Goal: Task Accomplishment & Management: Complete application form

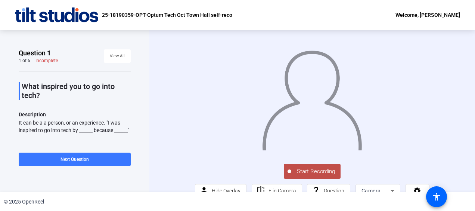
click at [316, 10] on div "25-18190359-OPT-Optum Tech Oct Town Hall self-reco Welcome, [PERSON_NAME]" at bounding box center [237, 15] width 475 height 30
click at [311, 176] on span "Start Recording" at bounding box center [316, 171] width 49 height 9
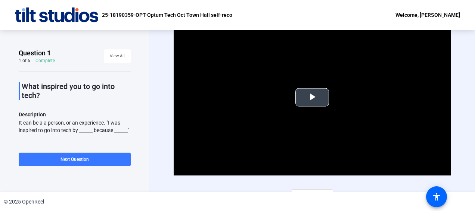
click at [312, 97] on span "Video Player" at bounding box center [312, 97] width 0 height 0
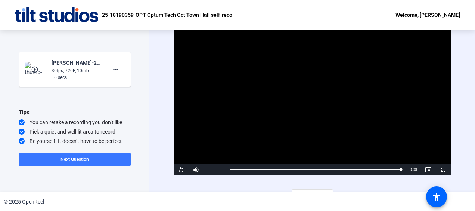
scroll to position [132, 0]
click at [112, 74] on mat-icon "more_horiz" at bounding box center [115, 69] width 9 height 9
click at [121, 87] on span "Delete clip" at bounding box center [124, 89] width 30 height 9
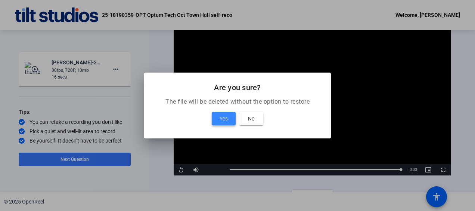
click at [224, 117] on span "Yes" at bounding box center [224, 118] width 8 height 9
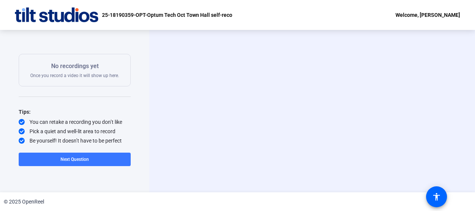
scroll to position [130, 0]
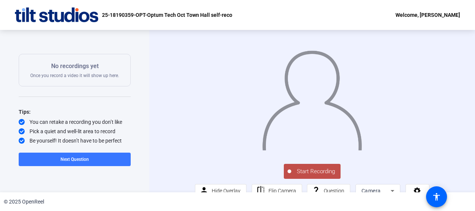
click at [313, 177] on button "Start Recording" at bounding box center [312, 171] width 57 height 15
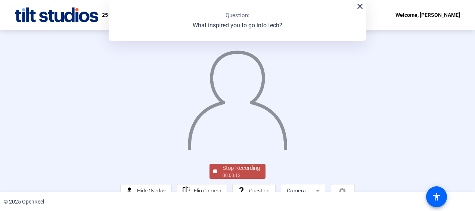
click at [288, 150] on img at bounding box center [237, 96] width 101 height 105
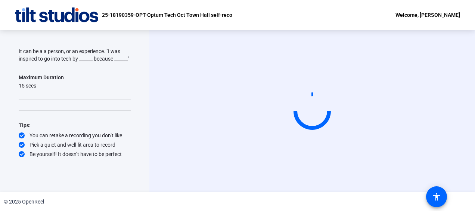
scroll to position [78, 0]
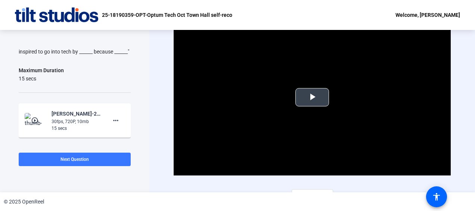
click at [312, 97] on span "Video Player" at bounding box center [312, 97] width 0 height 0
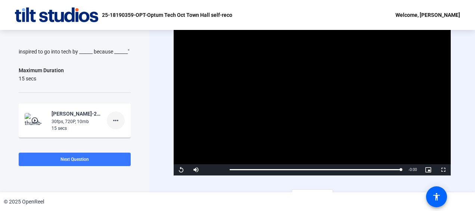
click at [112, 125] on mat-icon "more_horiz" at bounding box center [115, 120] width 9 height 9
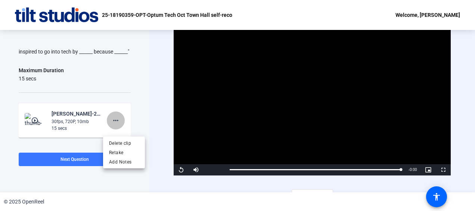
click at [112, 128] on body "Accessibility Screen-Reader Guide, Feedback, and Issue Reporting | New window 2…" at bounding box center [237, 105] width 475 height 211
click at [120, 142] on span "Delete clip" at bounding box center [124, 142] width 30 height 9
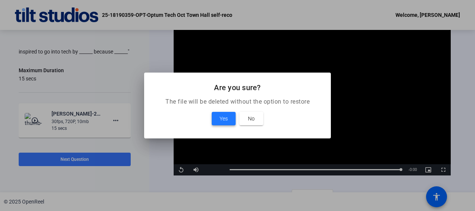
click at [223, 120] on span "Yes" at bounding box center [224, 118] width 8 height 9
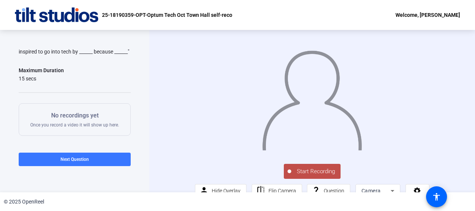
click at [308, 176] on span "Start Recording" at bounding box center [316, 171] width 49 height 9
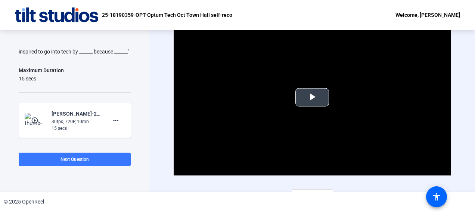
drag, startPoint x: 314, startPoint y: 102, endPoint x: 316, endPoint y: 98, distance: 4.9
click at [312, 97] on span "Video Player" at bounding box center [312, 97] width 0 height 0
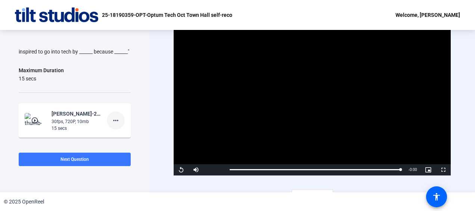
click at [114, 125] on mat-icon "more_horiz" at bounding box center [115, 120] width 9 height 9
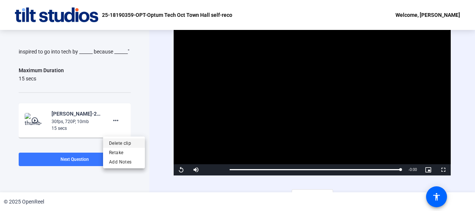
click at [122, 139] on span "Delete clip" at bounding box center [124, 142] width 30 height 9
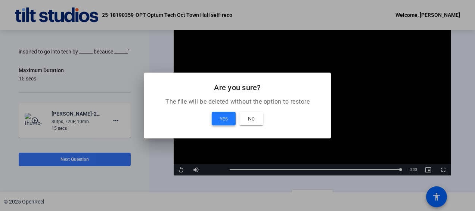
click at [230, 120] on span at bounding box center [224, 119] width 24 height 18
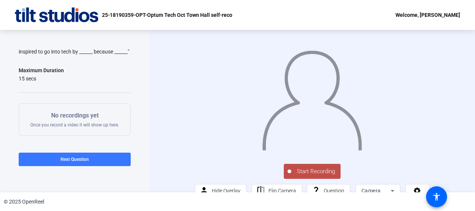
click at [310, 176] on span "Start Recording" at bounding box center [316, 171] width 49 height 9
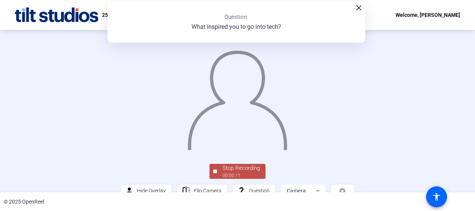
click at [358, 7] on mat-icon "close" at bounding box center [359, 7] width 9 height 9
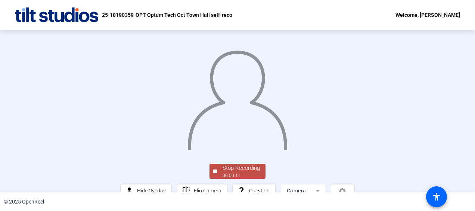
scroll to position [60, 0]
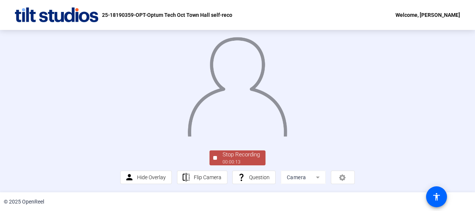
click at [215, 154] on button "Stop Recording 00:00:13" at bounding box center [238, 157] width 56 height 15
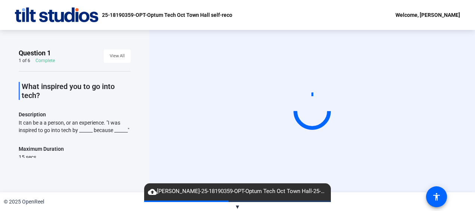
scroll to position [78, 0]
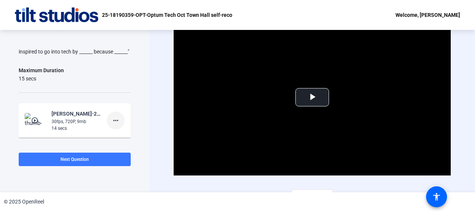
click at [115, 125] on mat-icon "more_horiz" at bounding box center [115, 120] width 9 height 9
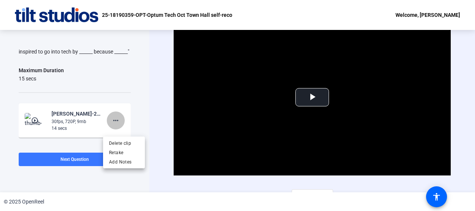
click at [115, 126] on body "Accessibility Screen-Reader Guide, Feedback, and Issue Reporting | New window 2…" at bounding box center [237, 105] width 475 height 211
click at [122, 139] on span "Delete clip" at bounding box center [124, 142] width 30 height 9
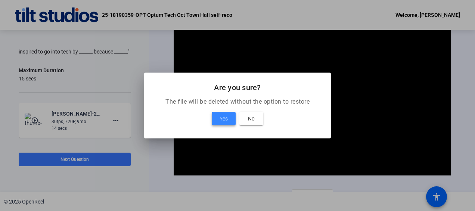
click at [222, 119] on span "Yes" at bounding box center [224, 118] width 8 height 9
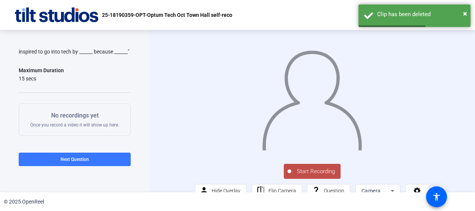
scroll to position [24, 0]
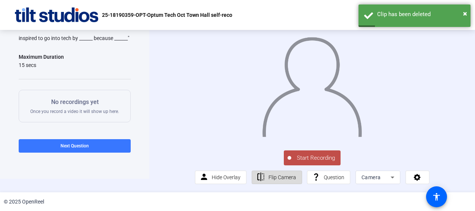
click at [272, 176] on span "Flip Camera" at bounding box center [283, 177] width 28 height 6
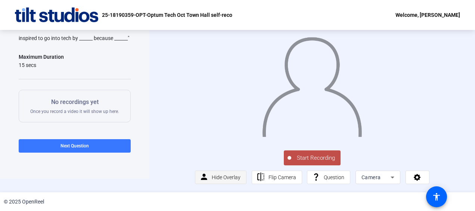
click at [218, 177] on span "Hide Overlay" at bounding box center [226, 177] width 29 height 6
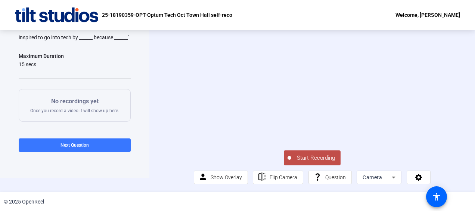
click at [392, 176] on icon at bounding box center [393, 177] width 9 height 9
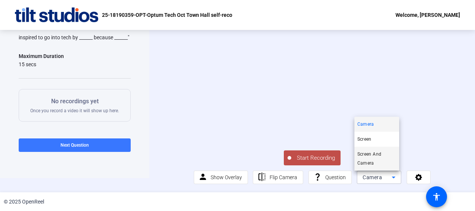
click at [376, 155] on span "Screen And Camera" at bounding box center [377, 159] width 39 height 18
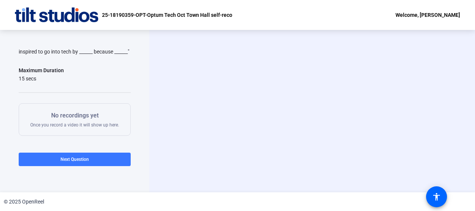
scroll to position [0, 0]
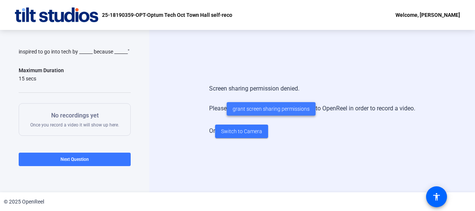
click at [268, 108] on span "grant screen sharing permissions" at bounding box center [271, 109] width 77 height 8
click at [231, 129] on span "Switch to Camera" at bounding box center [241, 131] width 41 height 8
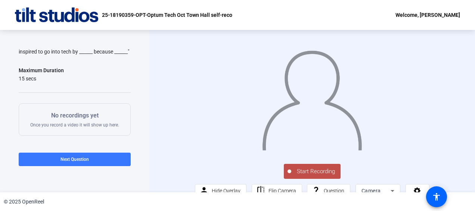
scroll to position [24, 0]
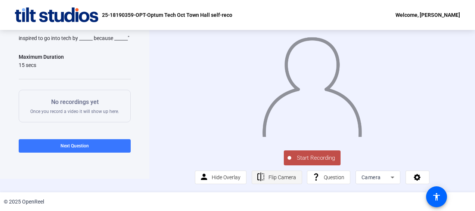
click at [273, 177] on span "Flip Camera" at bounding box center [283, 177] width 28 height 6
click at [274, 174] on span "Flip Camera" at bounding box center [283, 177] width 28 height 6
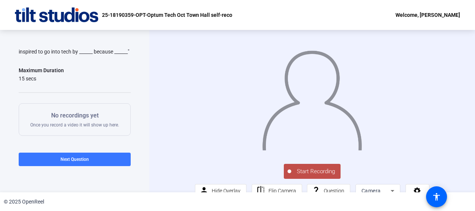
click at [308, 176] on span "Start Recording" at bounding box center [316, 171] width 49 height 9
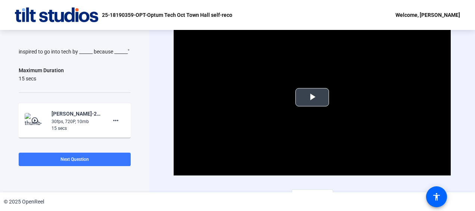
click at [312, 97] on span "Video Player" at bounding box center [312, 97] width 0 height 0
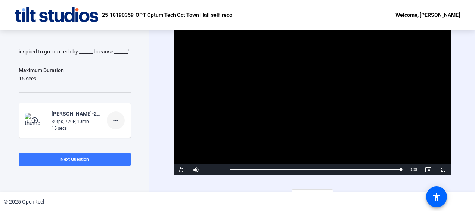
click at [110, 129] on span at bounding box center [116, 120] width 18 height 18
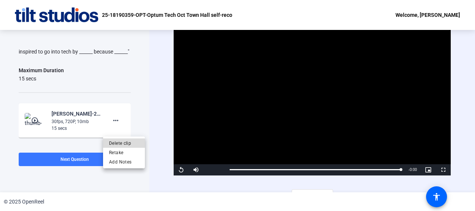
click at [120, 145] on span "Delete clip" at bounding box center [124, 142] width 30 height 9
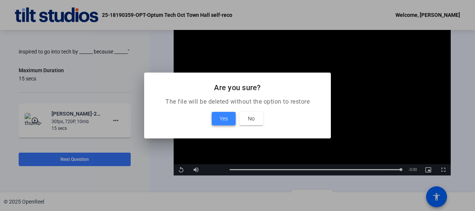
click at [225, 117] on span "Yes" at bounding box center [224, 118] width 8 height 9
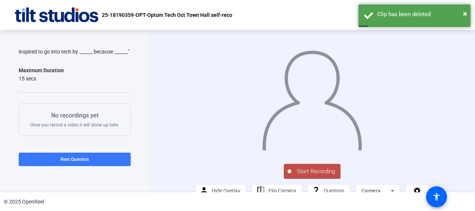
scroll to position [24, 0]
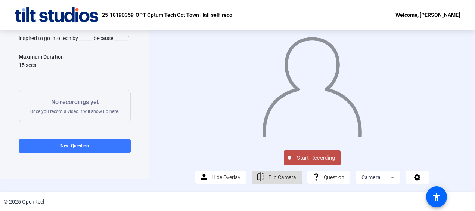
click at [278, 176] on span "Flip Camera" at bounding box center [283, 177] width 28 height 6
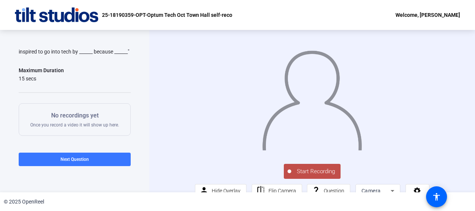
click at [309, 176] on span "Start Recording" at bounding box center [316, 171] width 49 height 9
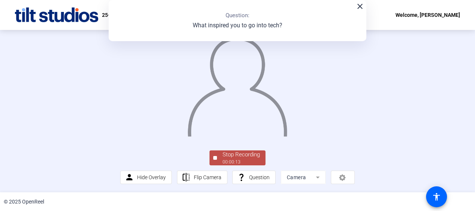
scroll to position [60, 0]
click at [242, 156] on div "Stop Recording" at bounding box center [241, 154] width 37 height 9
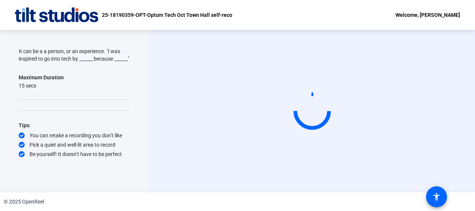
scroll to position [0, 0]
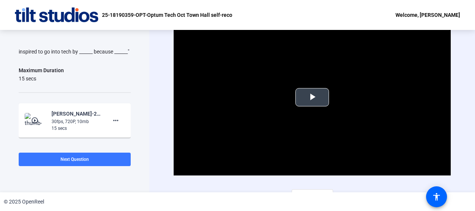
click at [312, 97] on span "Video Player" at bounding box center [312, 97] width 0 height 0
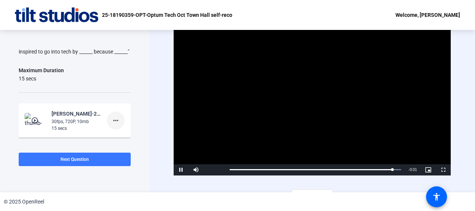
click at [113, 125] on mat-icon "more_horiz" at bounding box center [115, 120] width 9 height 9
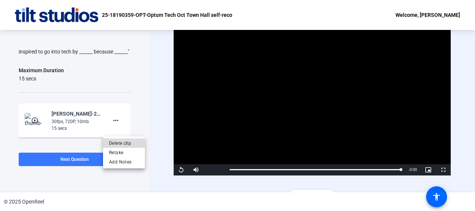
click at [119, 143] on span "Delete clip" at bounding box center [124, 142] width 30 height 9
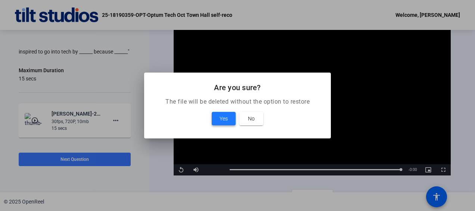
click at [224, 118] on span "Yes" at bounding box center [224, 118] width 8 height 9
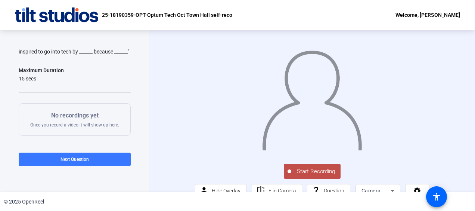
click at [320, 176] on span "Start Recording" at bounding box center [316, 171] width 49 height 9
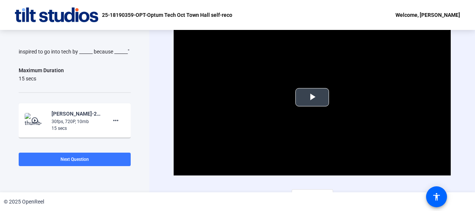
click at [312, 97] on span "Video Player" at bounding box center [312, 97] width 0 height 0
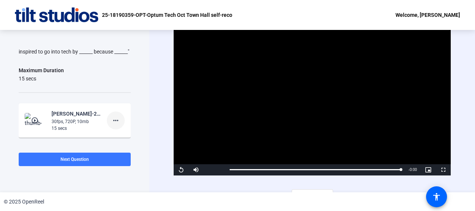
click at [111, 125] on mat-icon "more_horiz" at bounding box center [115, 120] width 9 height 9
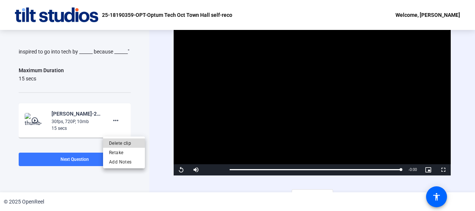
click at [120, 142] on span "Delete clip" at bounding box center [124, 142] width 30 height 9
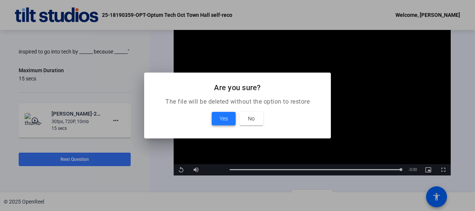
click at [226, 119] on span "Yes" at bounding box center [224, 118] width 8 height 9
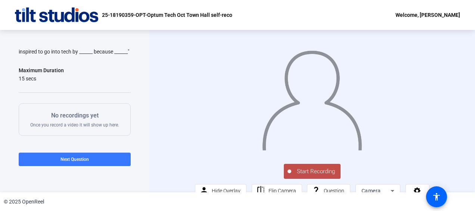
click at [313, 176] on span "Start Recording" at bounding box center [316, 171] width 49 height 9
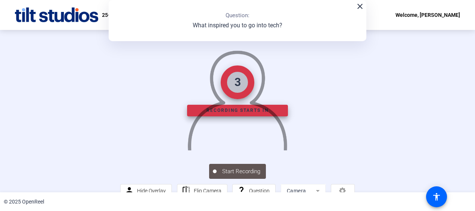
click at [288, 150] on img at bounding box center [237, 96] width 101 height 105
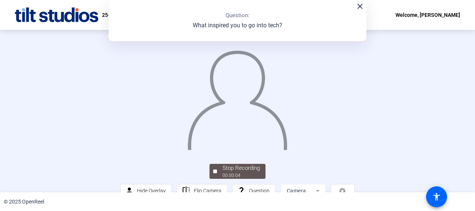
scroll to position [60, 0]
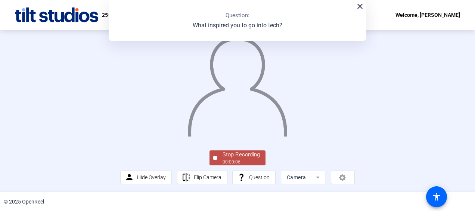
click at [214, 158] on div at bounding box center [215, 158] width 4 height 4
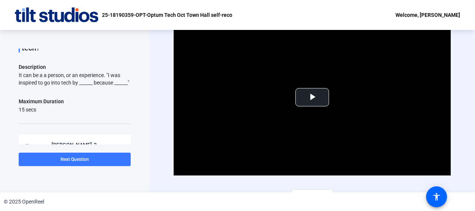
scroll to position [136, 0]
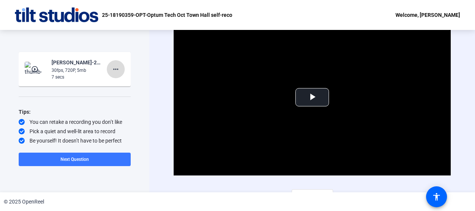
click at [113, 73] on mat-icon "more_horiz" at bounding box center [115, 69] width 9 height 9
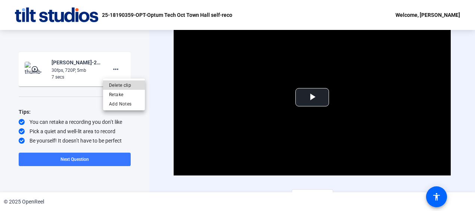
click at [114, 84] on span "Delete clip" at bounding box center [124, 84] width 30 height 9
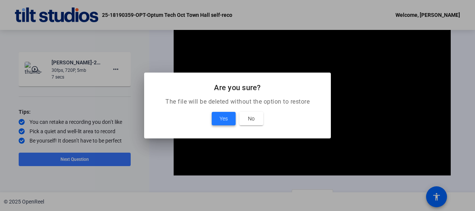
click at [226, 119] on span "Yes" at bounding box center [224, 118] width 8 height 9
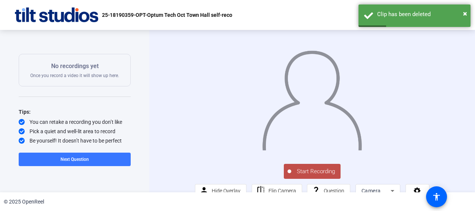
scroll to position [24, 0]
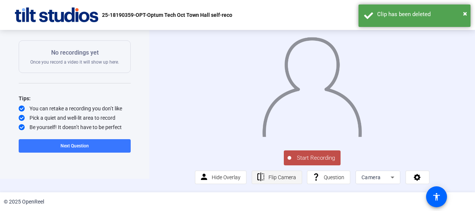
click at [264, 179] on span at bounding box center [277, 177] width 50 height 18
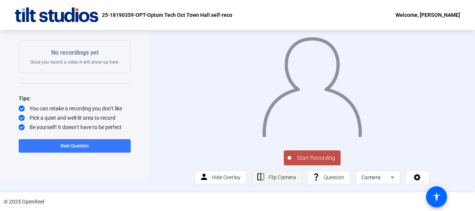
click at [275, 176] on span "Flip Camera" at bounding box center [283, 177] width 28 height 6
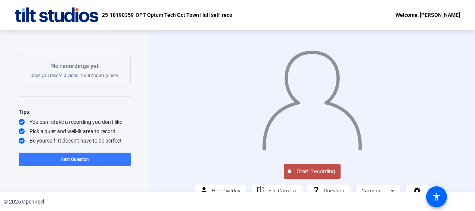
click at [311, 176] on span "Start Recording" at bounding box center [316, 171] width 49 height 9
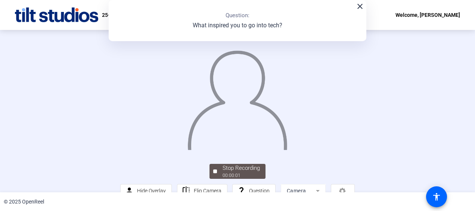
scroll to position [60, 0]
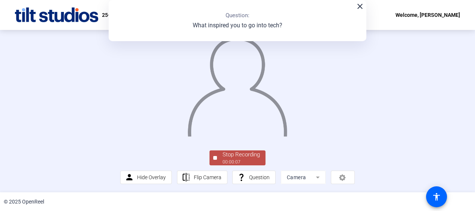
click at [215, 157] on div at bounding box center [215, 158] width 4 height 4
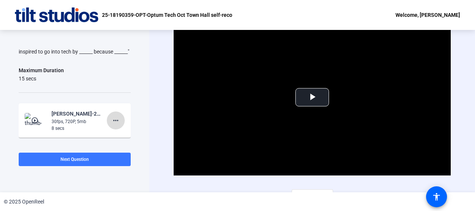
click at [111, 125] on mat-icon "more_horiz" at bounding box center [115, 120] width 9 height 9
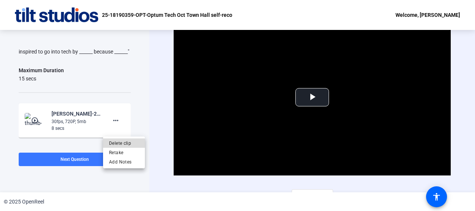
click at [123, 142] on span "Delete clip" at bounding box center [124, 142] width 30 height 9
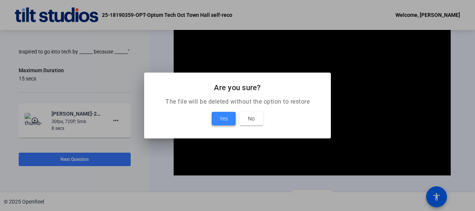
click at [226, 119] on span "Yes" at bounding box center [224, 118] width 8 height 9
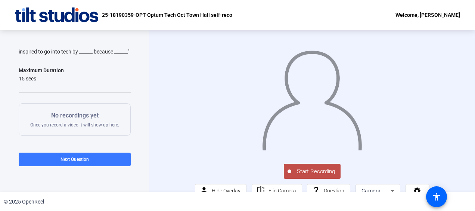
click at [312, 176] on span "Start Recording" at bounding box center [316, 171] width 49 height 9
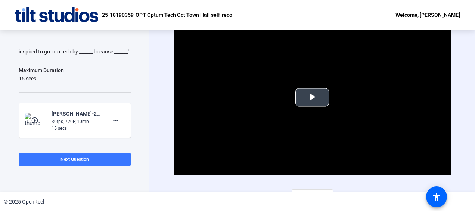
click at [312, 97] on span "Video Player" at bounding box center [312, 97] width 0 height 0
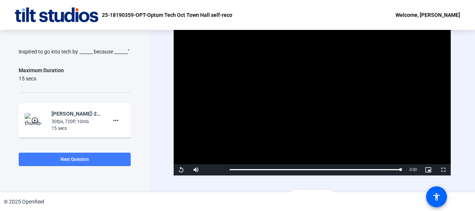
click at [82, 157] on span "Next Question" at bounding box center [75, 159] width 28 height 5
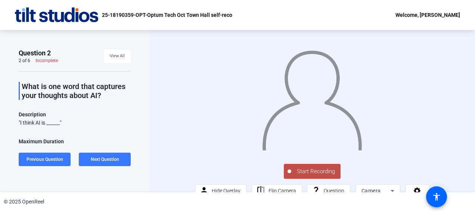
click at [304, 176] on span "Start Recording" at bounding box center [316, 171] width 49 height 9
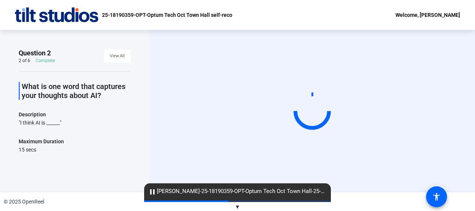
scroll to position [64, 0]
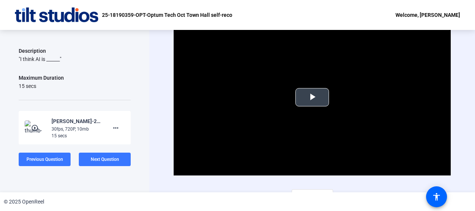
click at [312, 97] on span "Video Player" at bounding box center [312, 97] width 0 height 0
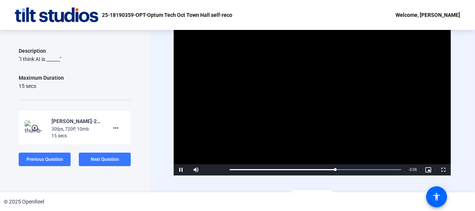
scroll to position [12, 0]
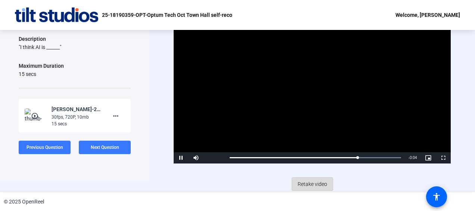
click at [304, 185] on span "Retake video" at bounding box center [313, 184] width 30 height 14
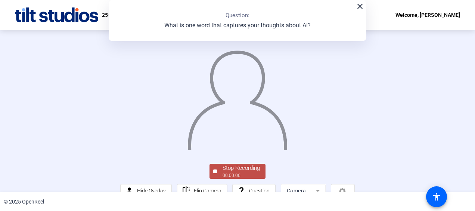
scroll to position [60, 0]
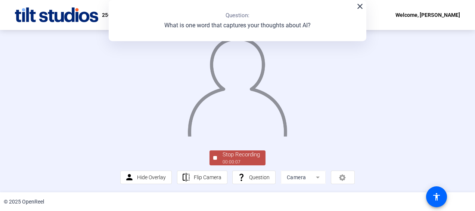
click at [235, 153] on div "Stop Recording" at bounding box center [241, 154] width 37 height 9
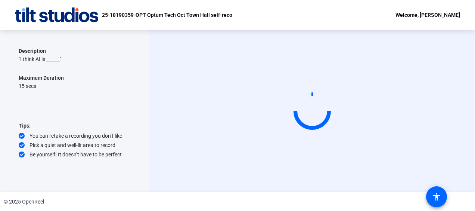
scroll to position [0, 0]
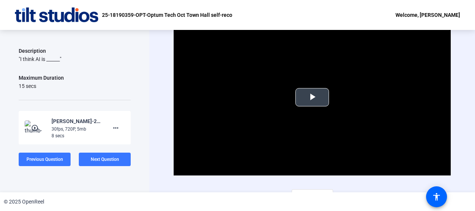
click at [312, 97] on span "Video Player" at bounding box center [312, 97] width 0 height 0
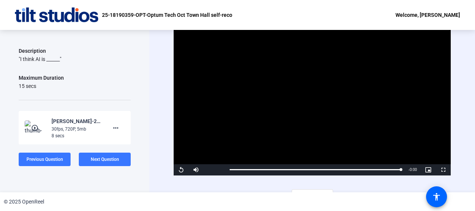
scroll to position [12, 0]
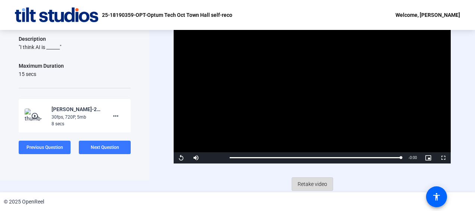
click at [314, 183] on span "Retake video" at bounding box center [313, 184] width 30 height 14
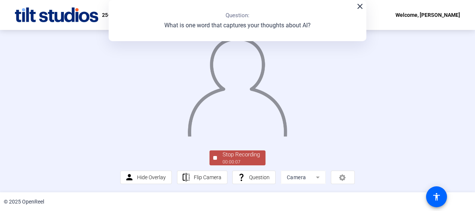
scroll to position [40, 0]
click at [245, 159] on div "Stop Recording" at bounding box center [241, 154] width 37 height 9
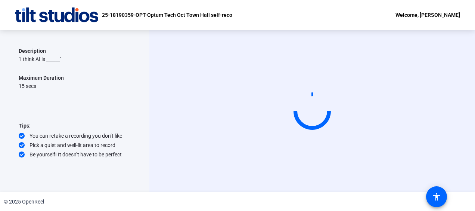
scroll to position [0, 0]
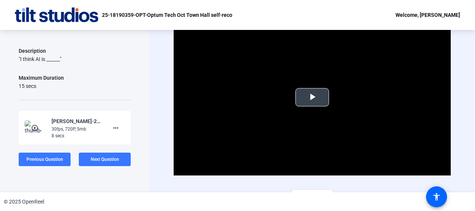
click at [312, 97] on span "Video Player" at bounding box center [312, 97] width 0 height 0
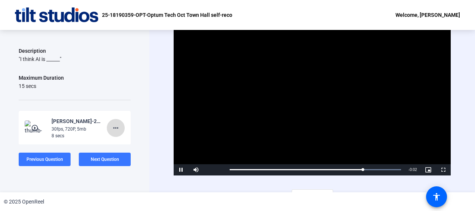
click at [114, 128] on mat-icon "more_horiz" at bounding box center [115, 127] width 9 height 9
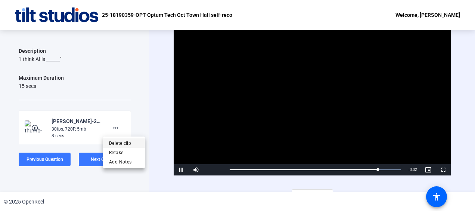
click at [123, 141] on span "Delete clip" at bounding box center [124, 142] width 30 height 9
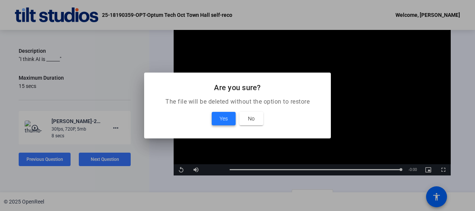
click at [221, 120] on span "Yes" at bounding box center [224, 118] width 8 height 9
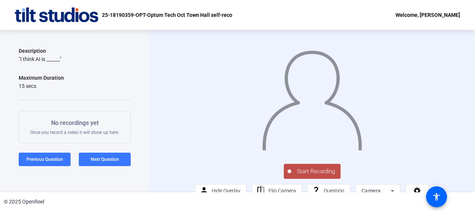
scroll to position [24, 0]
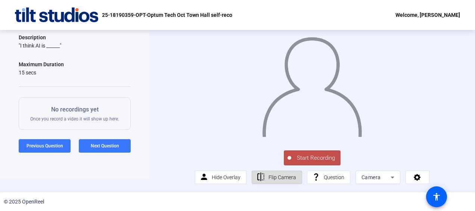
click at [277, 178] on span "Flip Camera" at bounding box center [283, 177] width 28 height 6
click at [312, 161] on span "Start Recording" at bounding box center [316, 158] width 49 height 9
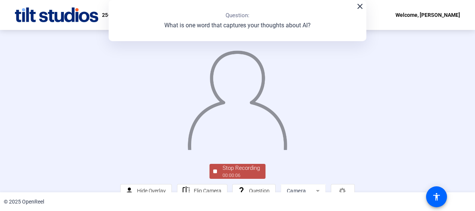
scroll to position [60, 0]
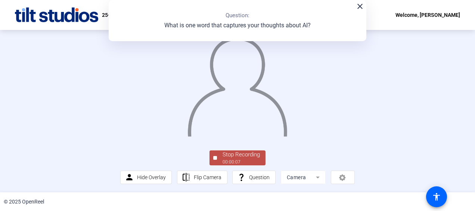
click at [231, 156] on div "Stop Recording" at bounding box center [241, 154] width 37 height 9
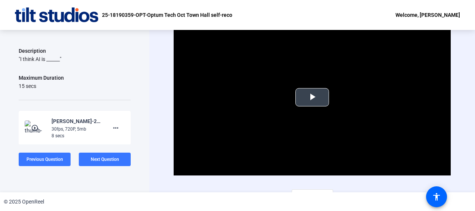
click at [312, 97] on span "Video Player" at bounding box center [312, 97] width 0 height 0
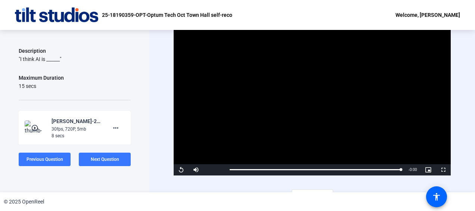
click at [34, 128] on mat-icon "play_circle_outline" at bounding box center [35, 127] width 9 height 7
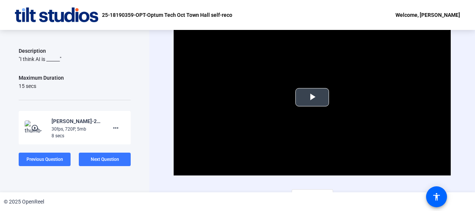
click at [312, 97] on span "Video Player" at bounding box center [312, 97] width 0 height 0
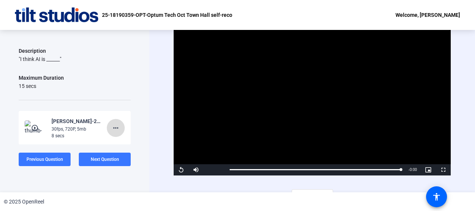
click at [112, 126] on mat-icon "more_horiz" at bounding box center [115, 127] width 9 height 9
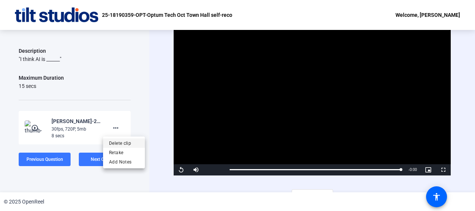
click at [120, 141] on span "Delete clip" at bounding box center [124, 142] width 30 height 9
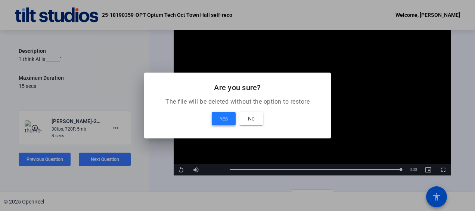
click at [224, 116] on span "Yes" at bounding box center [224, 118] width 8 height 9
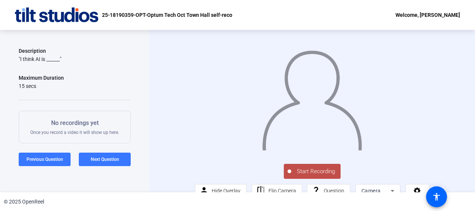
click at [306, 176] on span "Start Recording" at bounding box center [316, 171] width 49 height 9
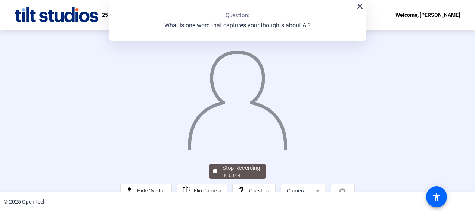
click at [355, 110] on div at bounding box center [237, 91] width 234 height 132
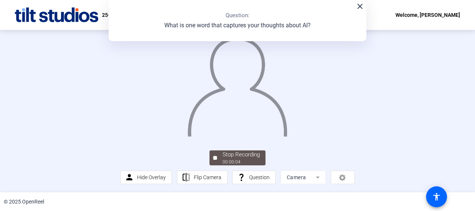
scroll to position [57, 0]
click at [217, 163] on span "Stop Recording 00:00:06" at bounding box center [241, 157] width 49 height 15
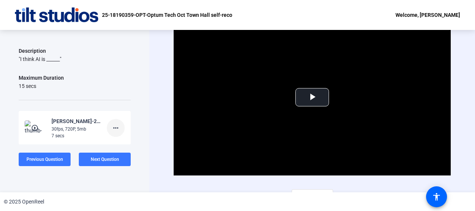
click at [111, 127] on mat-icon "more_horiz" at bounding box center [115, 127] width 9 height 9
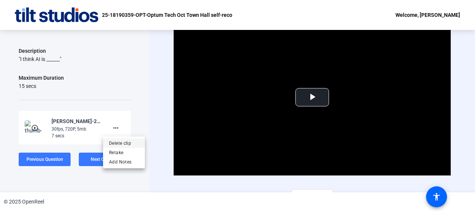
click at [118, 140] on span "Delete clip" at bounding box center [124, 142] width 30 height 9
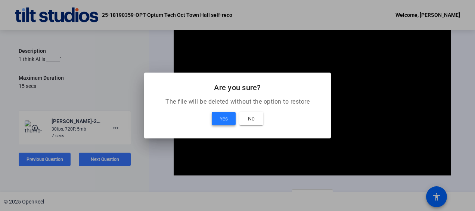
click at [224, 114] on span "Yes" at bounding box center [224, 118] width 8 height 9
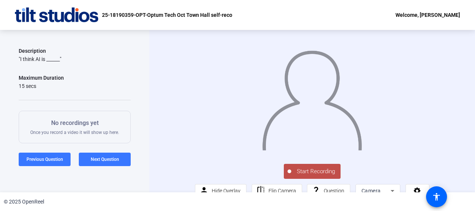
click at [292, 176] on span "Start Recording" at bounding box center [316, 171] width 49 height 9
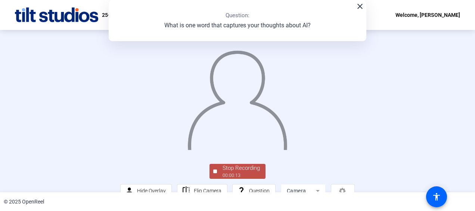
scroll to position [60, 0]
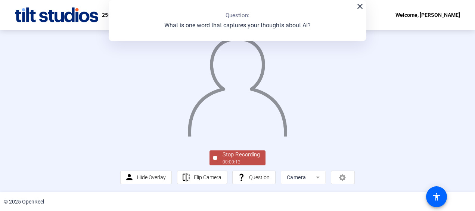
click at [235, 157] on div "Stop Recording" at bounding box center [241, 154] width 37 height 9
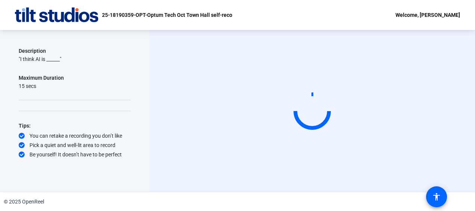
scroll to position [0, 0]
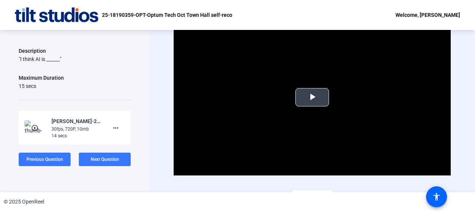
click at [312, 97] on span "Video Player" at bounding box center [312, 97] width 0 height 0
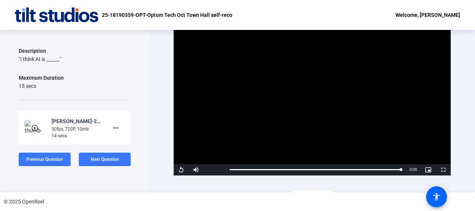
scroll to position [12, 0]
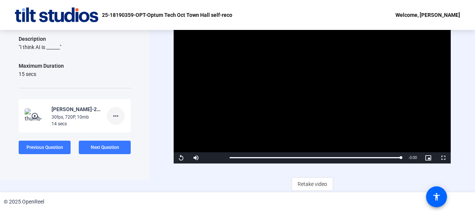
click at [114, 113] on mat-icon "more_horiz" at bounding box center [115, 115] width 9 height 9
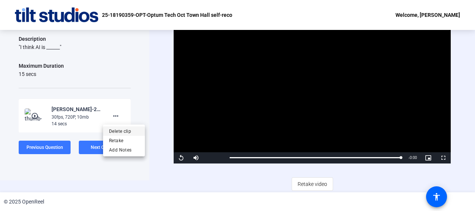
click at [120, 129] on span "Delete clip" at bounding box center [124, 130] width 30 height 9
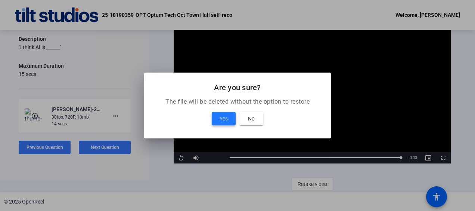
click at [228, 121] on span at bounding box center [224, 119] width 24 height 18
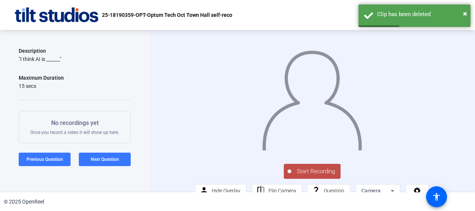
scroll to position [24, 0]
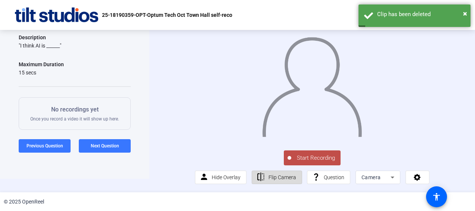
click at [272, 176] on span "Flip Camera" at bounding box center [283, 177] width 28 height 6
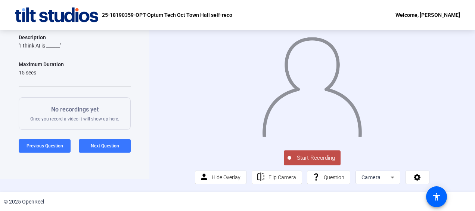
click at [319, 156] on span "Start Recording" at bounding box center [316, 158] width 49 height 9
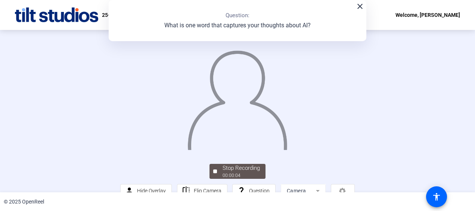
scroll to position [60, 0]
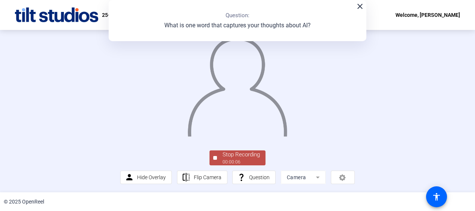
click at [211, 157] on button "Stop Recording 00:00:06" at bounding box center [238, 157] width 56 height 15
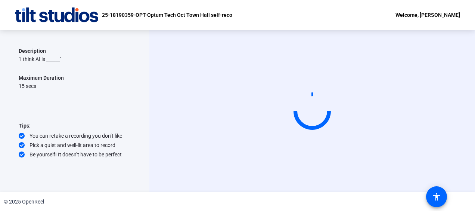
scroll to position [0, 0]
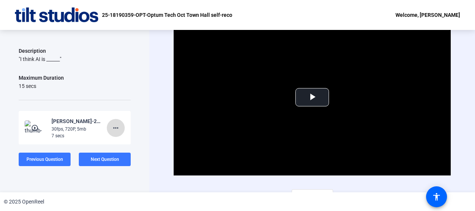
click at [114, 129] on mat-icon "more_horiz" at bounding box center [115, 127] width 9 height 9
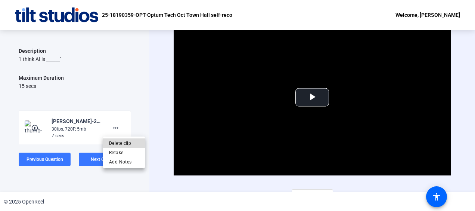
click at [121, 144] on span "Delete clip" at bounding box center [124, 142] width 30 height 9
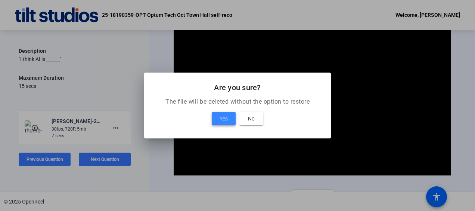
click at [228, 121] on span "Yes" at bounding box center [224, 118] width 8 height 9
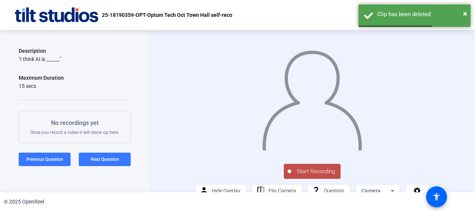
scroll to position [24, 0]
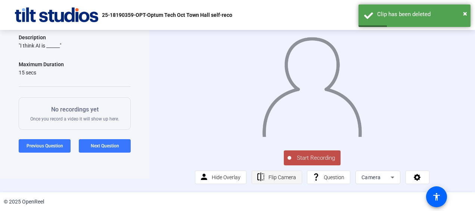
click at [277, 177] on span "Flip Camera" at bounding box center [283, 177] width 28 height 6
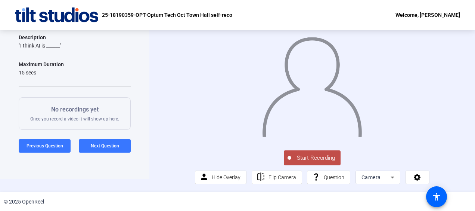
scroll to position [0, 0]
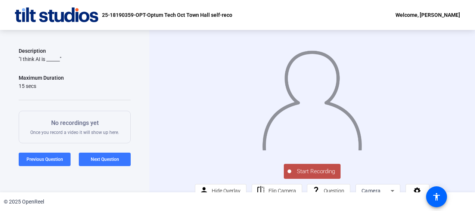
click at [309, 176] on span "Start Recording" at bounding box center [316, 171] width 49 height 9
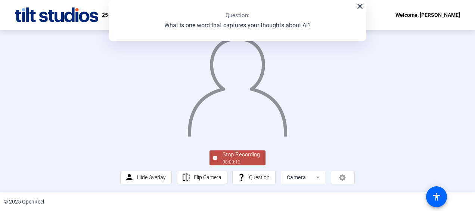
scroll to position [32, 0]
click at [241, 159] on div "Stop Recording" at bounding box center [241, 154] width 37 height 9
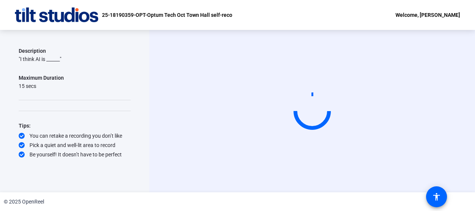
scroll to position [0, 0]
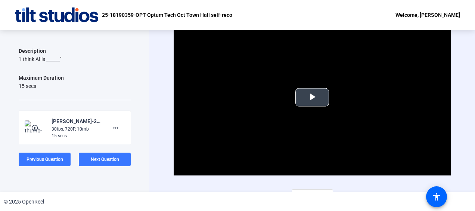
click at [312, 97] on span "Video Player" at bounding box center [312, 97] width 0 height 0
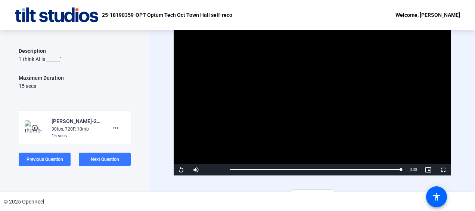
scroll to position [12, 0]
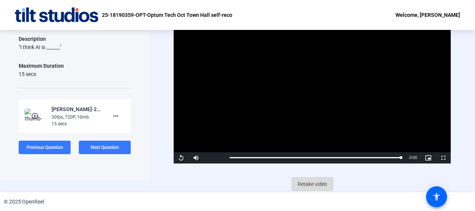
click at [301, 185] on span "Retake video" at bounding box center [313, 184] width 30 height 14
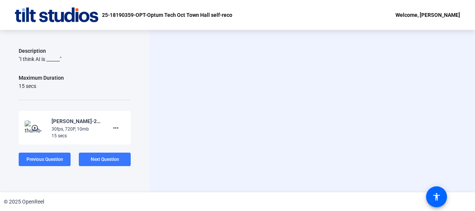
scroll to position [0, 0]
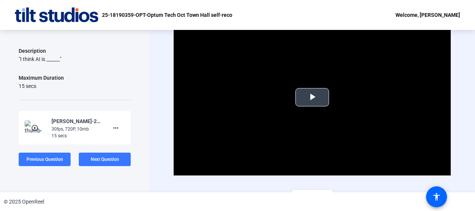
click at [312, 97] on span "Video Player" at bounding box center [312, 97] width 0 height 0
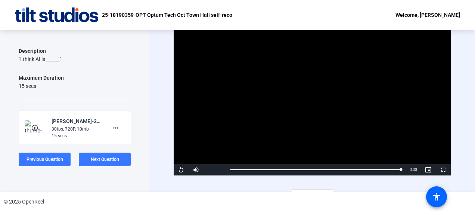
scroll to position [12, 0]
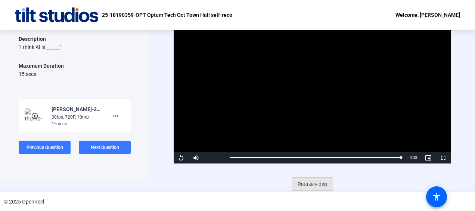
click at [309, 178] on span "Retake video" at bounding box center [313, 184] width 30 height 14
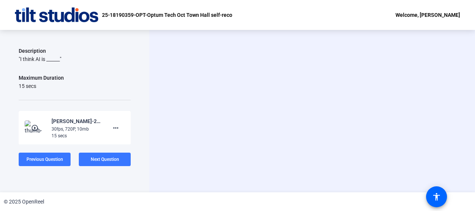
scroll to position [0, 0]
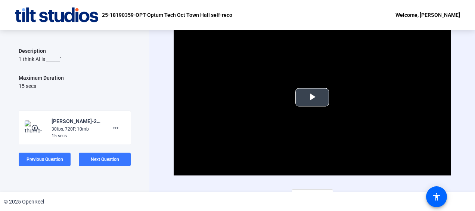
click at [312, 97] on span "Video Player" at bounding box center [312, 97] width 0 height 0
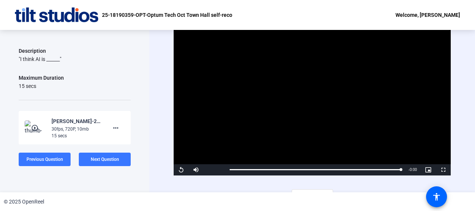
scroll to position [12, 0]
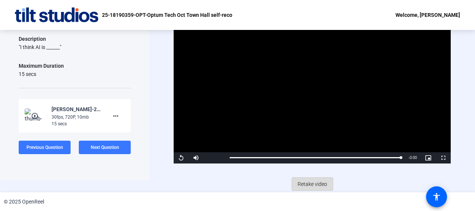
click at [303, 181] on span "Retake video" at bounding box center [313, 184] width 30 height 14
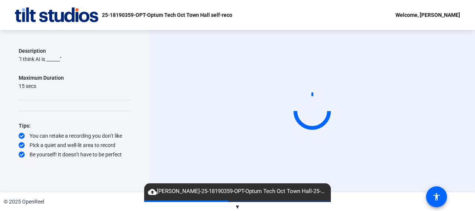
click at [303, 143] on video at bounding box center [312, 111] width 112 height 63
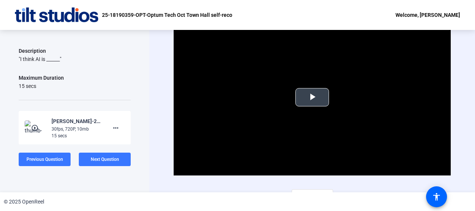
click at [312, 97] on span "Video Player" at bounding box center [312, 97] width 0 height 0
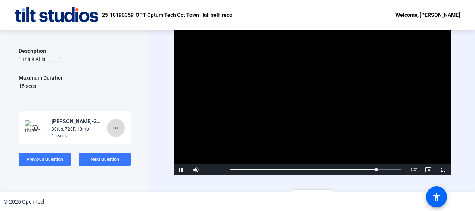
click at [113, 127] on mat-icon "more_horiz" at bounding box center [115, 127] width 9 height 9
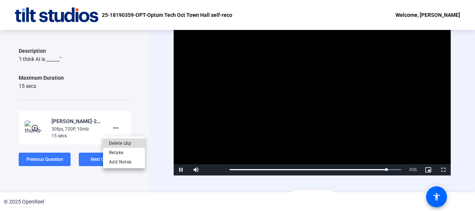
click at [121, 141] on span "Delete clip" at bounding box center [124, 142] width 30 height 9
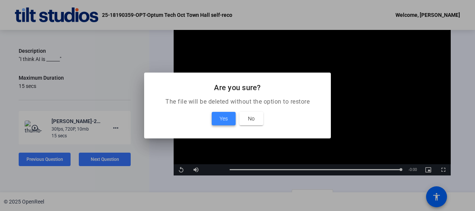
click at [225, 122] on span "Yes" at bounding box center [224, 118] width 8 height 9
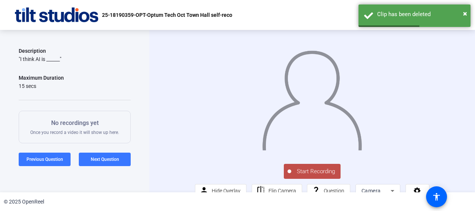
scroll to position [24, 0]
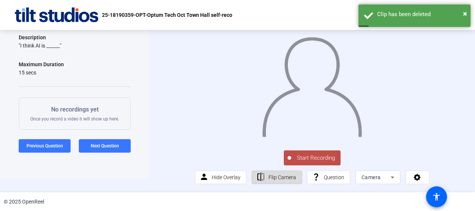
click at [286, 176] on span "Flip Camera" at bounding box center [283, 177] width 28 height 6
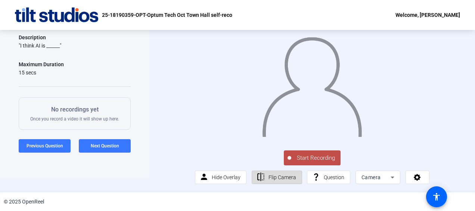
click at [286, 176] on span "Flip Camera" at bounding box center [283, 177] width 28 height 6
click at [287, 178] on span "Flip Camera" at bounding box center [283, 177] width 28 height 6
click at [305, 158] on span "Start Recording" at bounding box center [316, 158] width 49 height 9
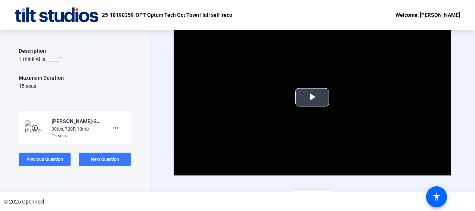
click at [312, 97] on span "Video Player" at bounding box center [312, 97] width 0 height 0
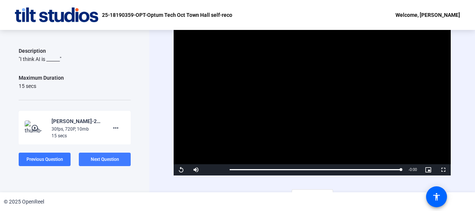
click at [104, 157] on span "Next Question" at bounding box center [105, 159] width 28 height 5
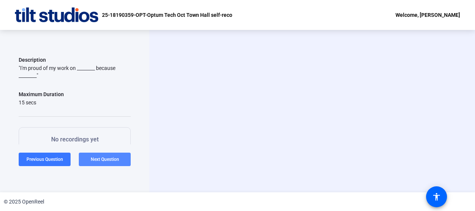
scroll to position [73, 0]
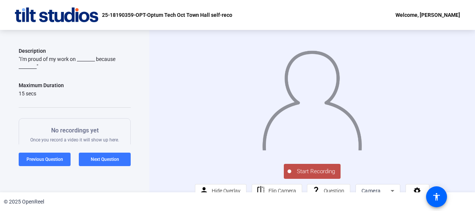
click at [317, 176] on span "Start Recording" at bounding box center [316, 171] width 49 height 9
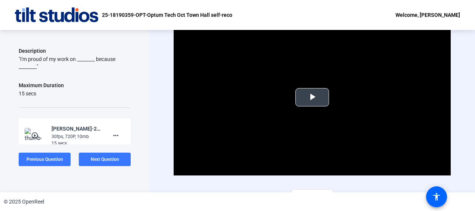
click at [312, 97] on span "Video Player" at bounding box center [312, 97] width 0 height 0
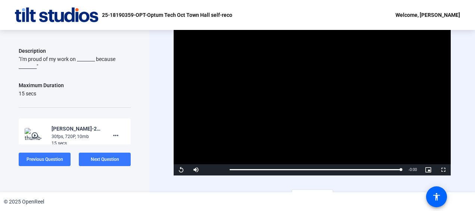
scroll to position [12, 0]
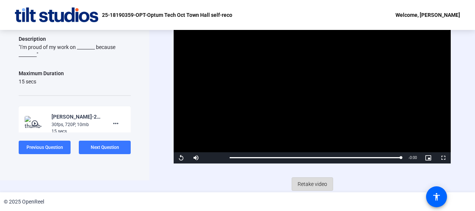
click at [315, 179] on span "Retake video" at bounding box center [313, 184] width 30 height 14
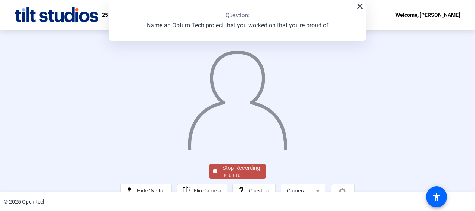
click at [288, 150] on img at bounding box center [237, 96] width 101 height 105
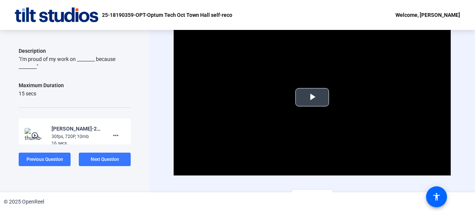
click at [312, 97] on span "Video Player" at bounding box center [312, 97] width 0 height 0
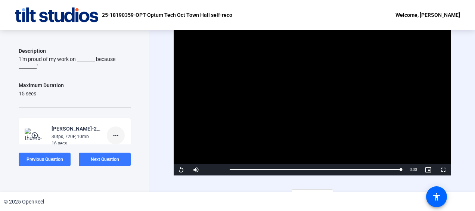
click at [113, 134] on mat-icon "more_horiz" at bounding box center [115, 135] width 9 height 9
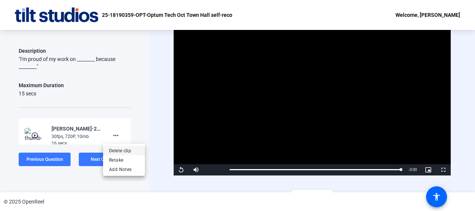
click at [121, 149] on span "Delete clip" at bounding box center [124, 150] width 30 height 9
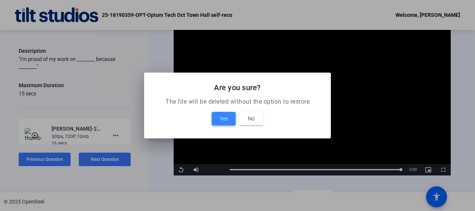
click at [224, 115] on span "Yes" at bounding box center [224, 118] width 8 height 9
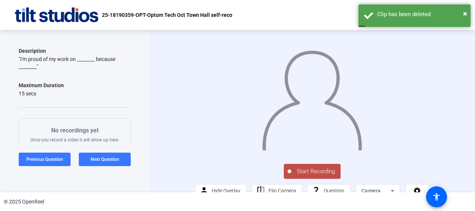
click at [308, 176] on span "Start Recording" at bounding box center [316, 171] width 49 height 9
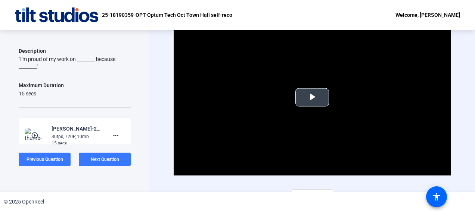
click at [312, 97] on span "Video Player" at bounding box center [312, 97] width 0 height 0
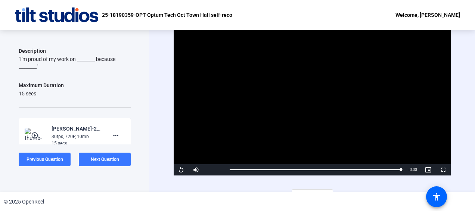
scroll to position [12, 0]
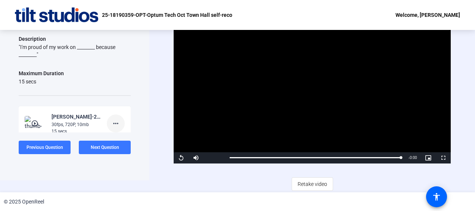
click at [111, 123] on mat-icon "more_horiz" at bounding box center [115, 123] width 9 height 9
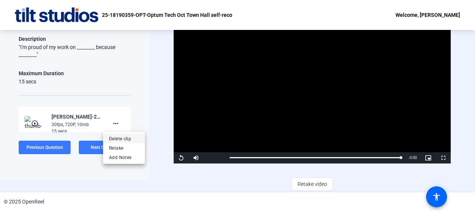
click at [119, 137] on span "Delete clip" at bounding box center [124, 138] width 30 height 9
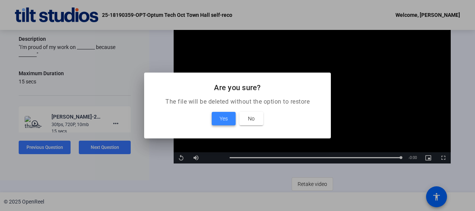
click at [224, 117] on span "Yes" at bounding box center [224, 118] width 8 height 9
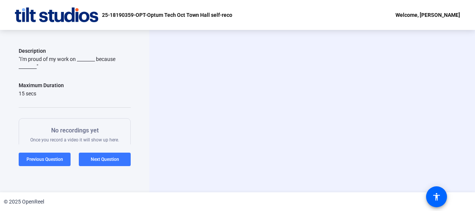
scroll to position [0, 0]
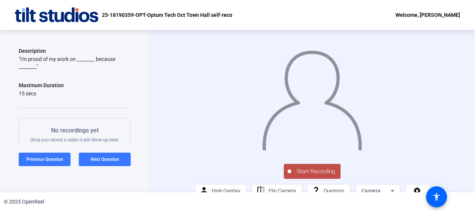
click at [308, 176] on span "Start Recording" at bounding box center [316, 171] width 49 height 9
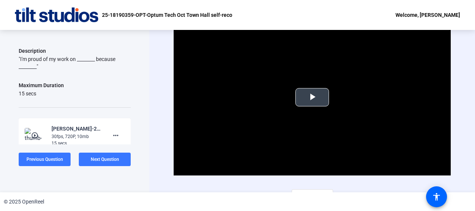
click at [312, 97] on span "Video Player" at bounding box center [312, 97] width 0 height 0
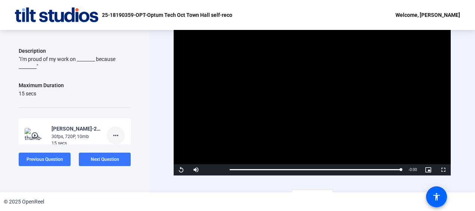
click at [116, 132] on mat-icon "more_horiz" at bounding box center [115, 135] width 9 height 9
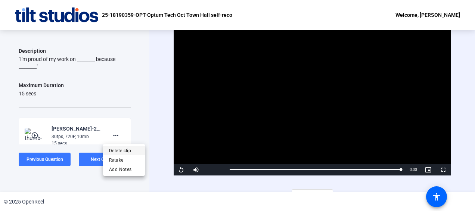
click at [119, 149] on span "Delete clip" at bounding box center [124, 150] width 30 height 9
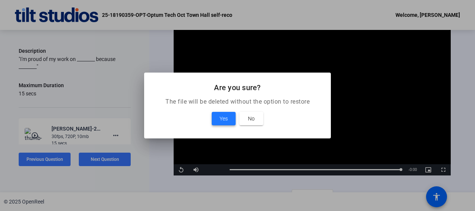
click at [224, 120] on span "Yes" at bounding box center [224, 118] width 8 height 9
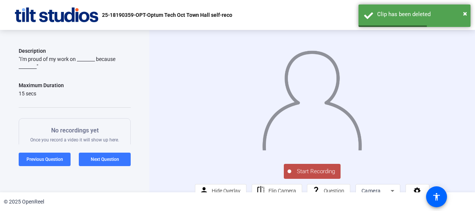
scroll to position [15, 0]
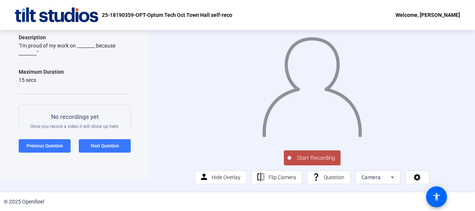
click at [301, 162] on span "Start Recording" at bounding box center [316, 158] width 49 height 9
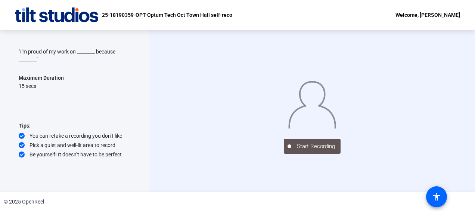
scroll to position [0, 0]
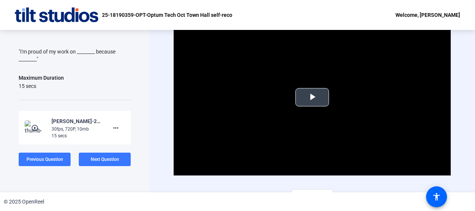
click at [312, 97] on span "Video Player" at bounding box center [312, 97] width 0 height 0
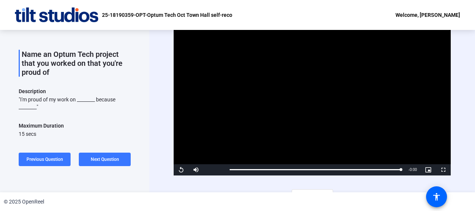
scroll to position [30, 0]
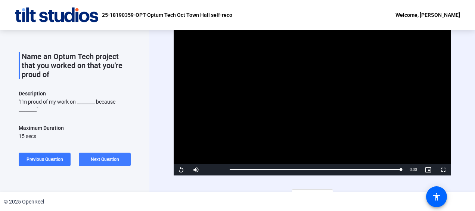
click at [94, 159] on span "Next Question" at bounding box center [105, 159] width 28 height 5
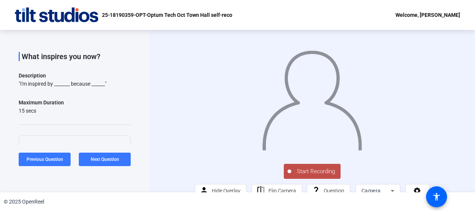
click at [311, 176] on span "Start Recording" at bounding box center [316, 171] width 49 height 9
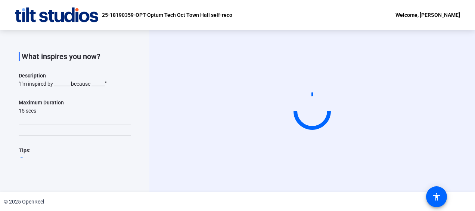
click at [369, 90] on video at bounding box center [312, 111] width 112 height 63
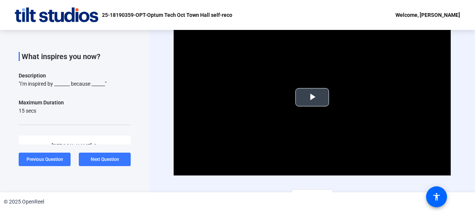
click at [312, 97] on span "Video Player" at bounding box center [312, 97] width 0 height 0
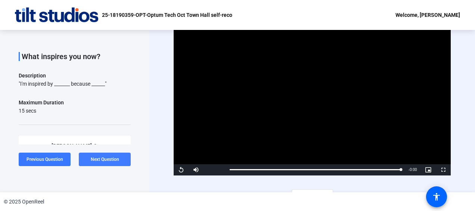
click at [105, 158] on span "Next Question" at bounding box center [105, 159] width 28 height 5
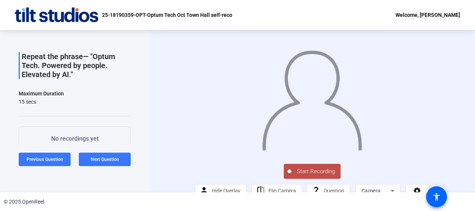
click at [318, 176] on span "Start Recording" at bounding box center [316, 171] width 49 height 9
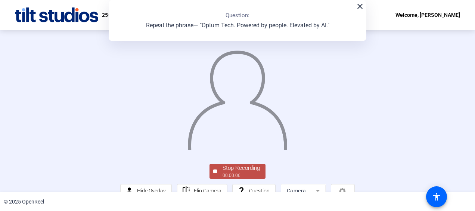
scroll to position [60, 0]
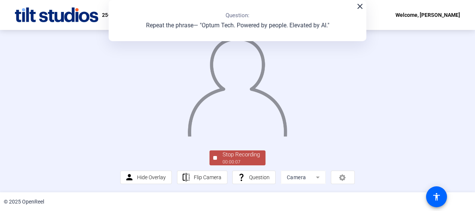
click at [241, 160] on div "00:00:07" at bounding box center [241, 161] width 37 height 7
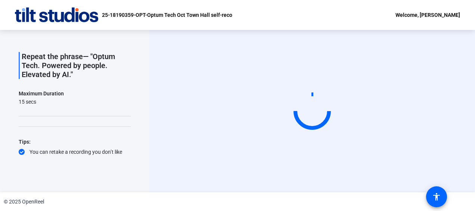
scroll to position [0, 0]
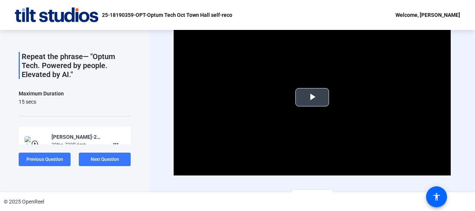
click at [312, 97] on span "Video Player" at bounding box center [312, 97] width 0 height 0
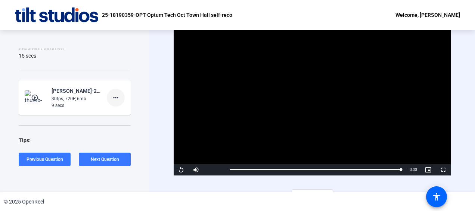
scroll to position [77, 0]
click at [113, 92] on mat-icon "more_horiz" at bounding box center [115, 96] width 9 height 9
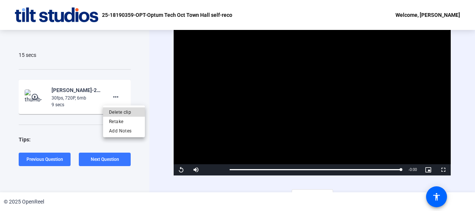
click at [120, 110] on span "Delete clip" at bounding box center [124, 112] width 30 height 9
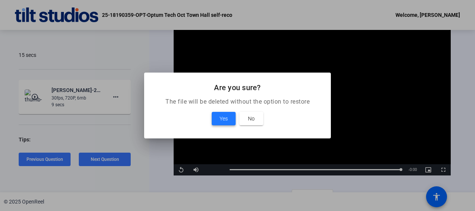
click at [228, 117] on span "Yes" at bounding box center [224, 118] width 8 height 9
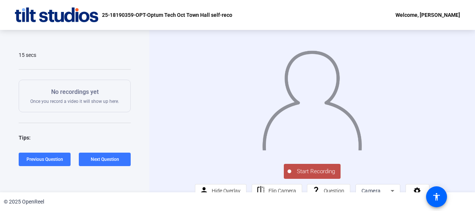
click at [313, 176] on span "Start Recording" at bounding box center [316, 171] width 49 height 9
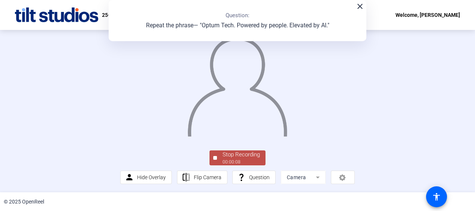
scroll to position [60, 0]
click at [248, 158] on div "Stop Recording" at bounding box center [241, 154] width 37 height 9
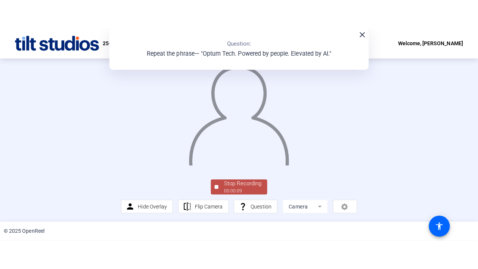
scroll to position [0, 0]
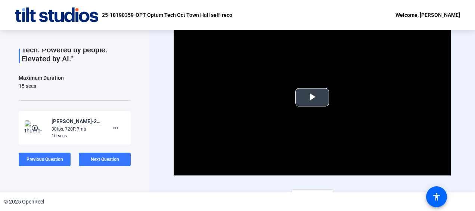
click at [312, 97] on span "Video Player" at bounding box center [312, 97] width 0 height 0
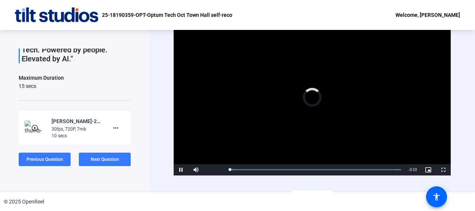
click at [305, 96] on video "Video Player" at bounding box center [312, 97] width 277 height 156
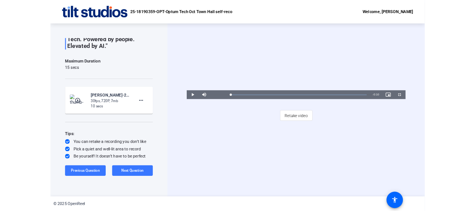
scroll to position [46, 0]
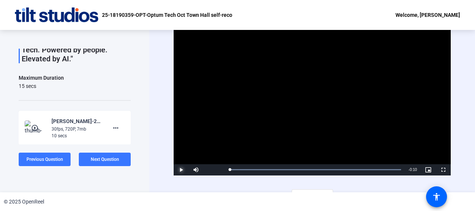
click at [185, 170] on span "Video Player" at bounding box center [181, 170] width 15 height 0
click at [111, 126] on mat-icon "more_horiz" at bounding box center [115, 127] width 9 height 9
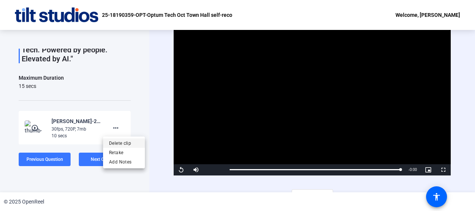
click at [123, 142] on span "Delete clip" at bounding box center [124, 142] width 30 height 9
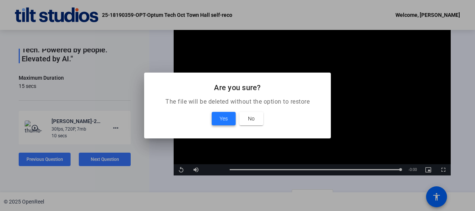
click at [224, 119] on span "Yes" at bounding box center [224, 118] width 8 height 9
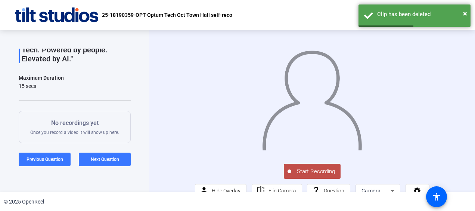
scroll to position [6, 0]
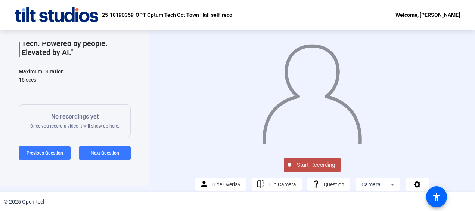
click at [308, 169] on span "Start Recording" at bounding box center [316, 165] width 49 height 9
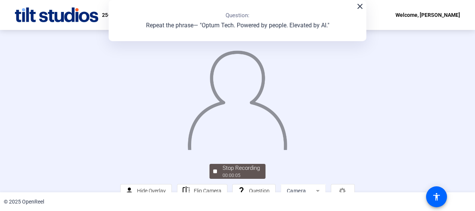
scroll to position [60, 0]
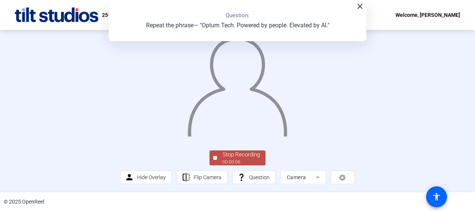
click at [241, 160] on div "00:00:06" at bounding box center [241, 161] width 37 height 7
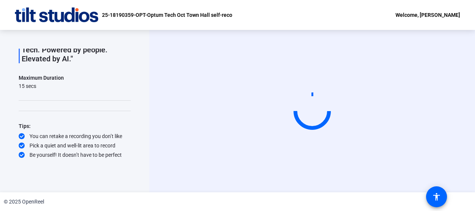
scroll to position [0, 0]
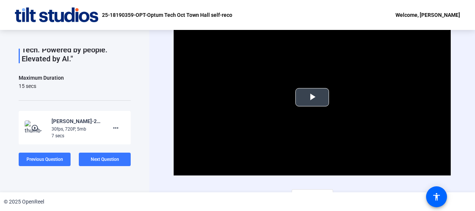
click at [312, 97] on span "Video Player" at bounding box center [312, 97] width 0 height 0
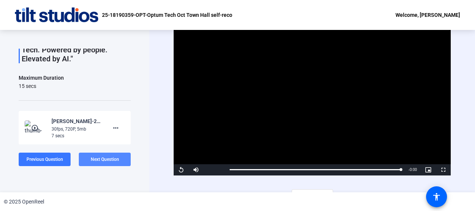
click at [96, 157] on span "Next Question" at bounding box center [105, 159] width 28 height 5
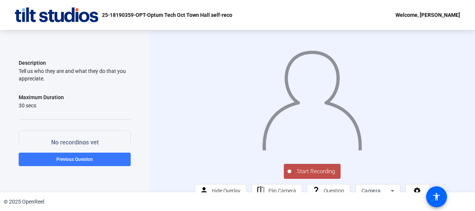
scroll to position [43, 0]
click at [308, 176] on span "Start Recording" at bounding box center [316, 171] width 49 height 9
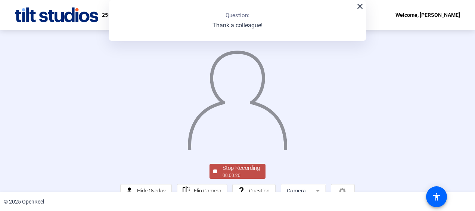
click at [340, 73] on div at bounding box center [237, 91] width 234 height 132
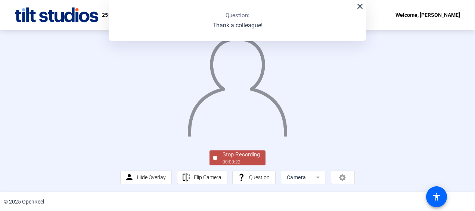
scroll to position [60, 0]
click at [238, 158] on div "Stop Recording" at bounding box center [241, 154] width 37 height 9
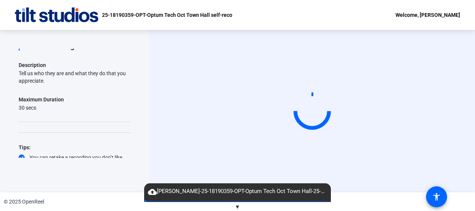
scroll to position [62, 0]
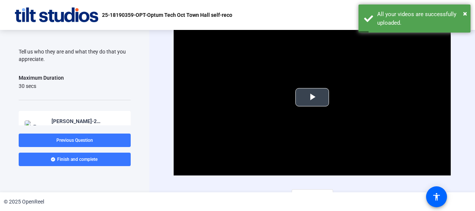
click at [312, 97] on span "Video Player" at bounding box center [312, 97] width 0 height 0
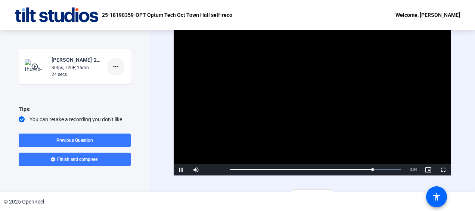
scroll to position [124, 0]
click at [113, 67] on mat-icon "more_horiz" at bounding box center [115, 66] width 9 height 9
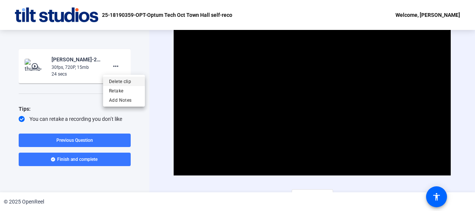
click at [120, 81] on span "Delete clip" at bounding box center [124, 81] width 30 height 9
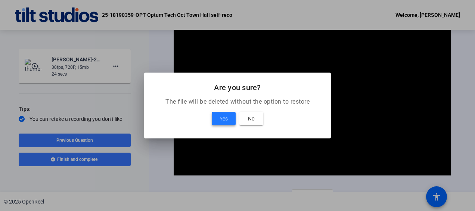
click at [226, 119] on span "Yes" at bounding box center [224, 118] width 8 height 9
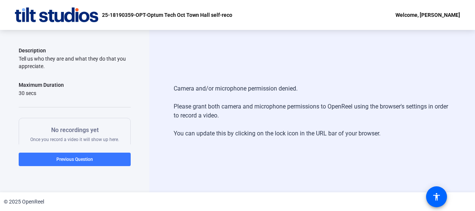
scroll to position [57, 0]
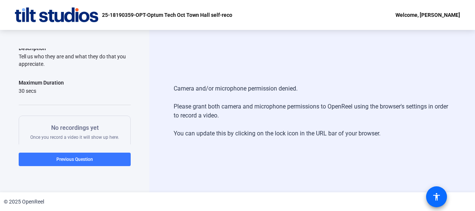
click at [436, 195] on mat-icon "accessibility" at bounding box center [436, 196] width 9 height 9
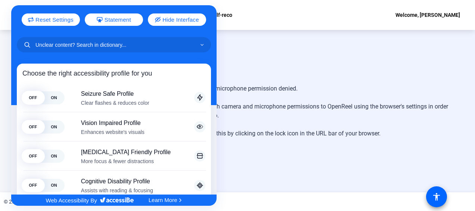
scroll to position [0, 0]
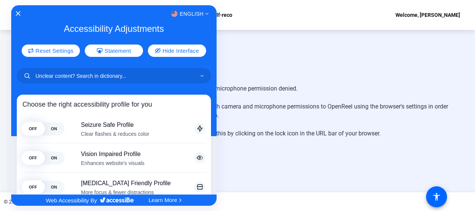
click at [22, 14] on div "English" at bounding box center [114, 14] width 206 height 10
click at [16, 12] on icon "Close Accessibility Interface" at bounding box center [17, 13] width 5 height 5
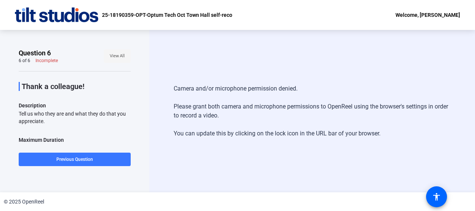
click at [111, 58] on span "View All" at bounding box center [117, 55] width 15 height 11
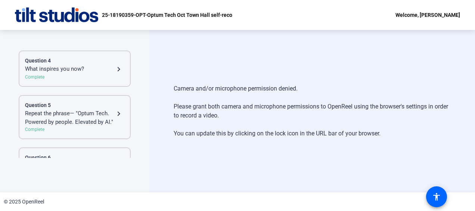
scroll to position [199, 0]
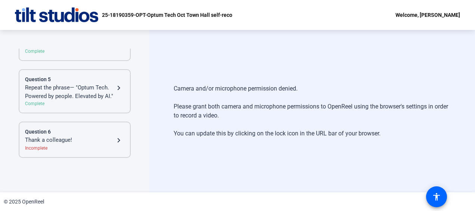
click at [69, 135] on div "Question 6" at bounding box center [74, 132] width 99 height 8
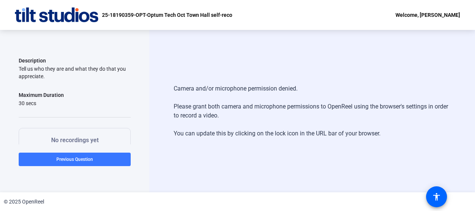
scroll to position [68, 0]
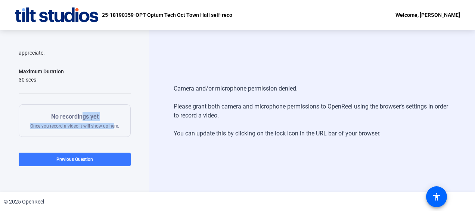
drag, startPoint x: 81, startPoint y: 118, endPoint x: 111, endPoint y: 124, distance: 30.2
click at [111, 124] on div "No recordings yet Once you record a video it will show up here." at bounding box center [74, 120] width 89 height 17
click at [435, 52] on div "Camera and/or microphone permission denied. Please grant both camera and microp…" at bounding box center [313, 111] width 326 height 162
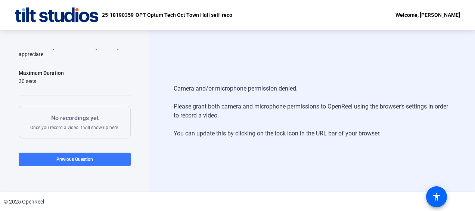
scroll to position [0, 0]
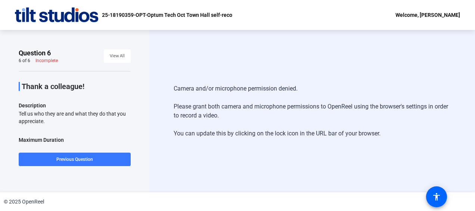
click at [198, 57] on div "Camera and/or microphone permission denied. Please grant both camera and microp…" at bounding box center [313, 111] width 326 height 162
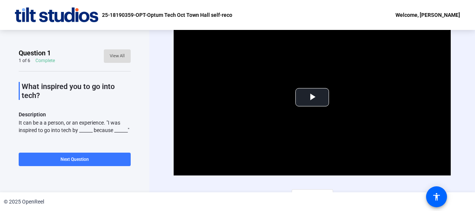
click at [113, 57] on span "View All" at bounding box center [117, 55] width 15 height 11
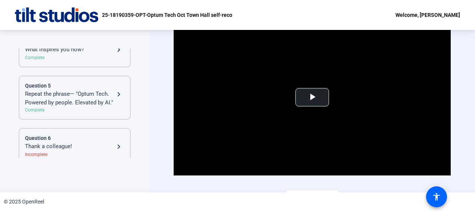
scroll to position [199, 0]
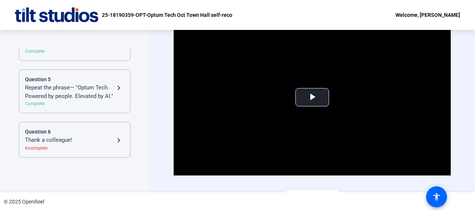
click at [72, 145] on div "Incomplete" at bounding box center [74, 148] width 99 height 7
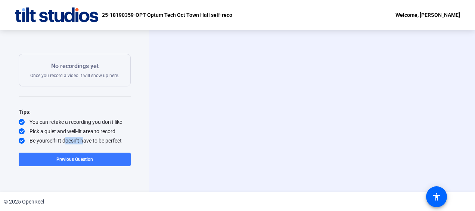
scroll to position [118, 0]
click at [72, 145] on div "Question 6 6 of 6 Incomplete View All Thank a colleague! Description Tell us wh…" at bounding box center [75, 111] width 112 height 125
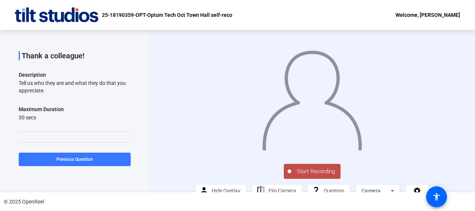
scroll to position [46, 0]
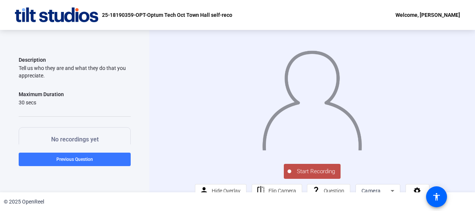
click at [307, 176] on span "Start Recording" at bounding box center [316, 171] width 49 height 9
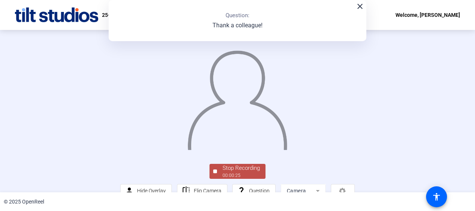
scroll to position [60, 0]
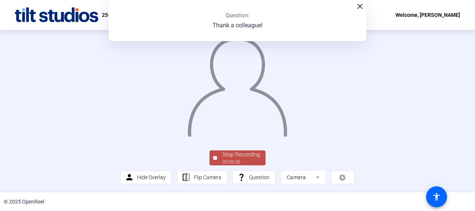
click at [258, 158] on div "Stop Recording" at bounding box center [241, 154] width 37 height 9
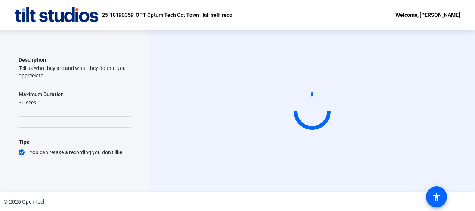
scroll to position [0, 0]
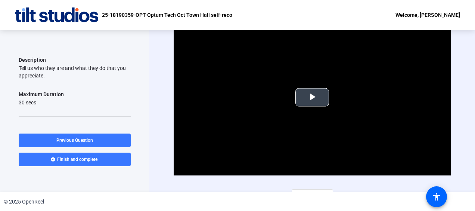
click at [312, 97] on span "Video Player" at bounding box center [312, 97] width 0 height 0
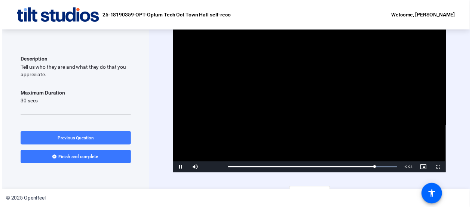
scroll to position [12, 0]
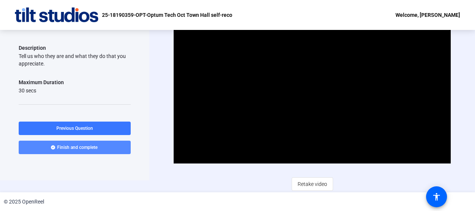
click at [91, 146] on span "Finish and complete" at bounding box center [77, 147] width 40 height 6
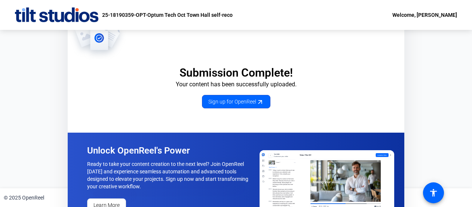
scroll to position [21, 0]
